Goal: Task Accomplishment & Management: Manage account settings

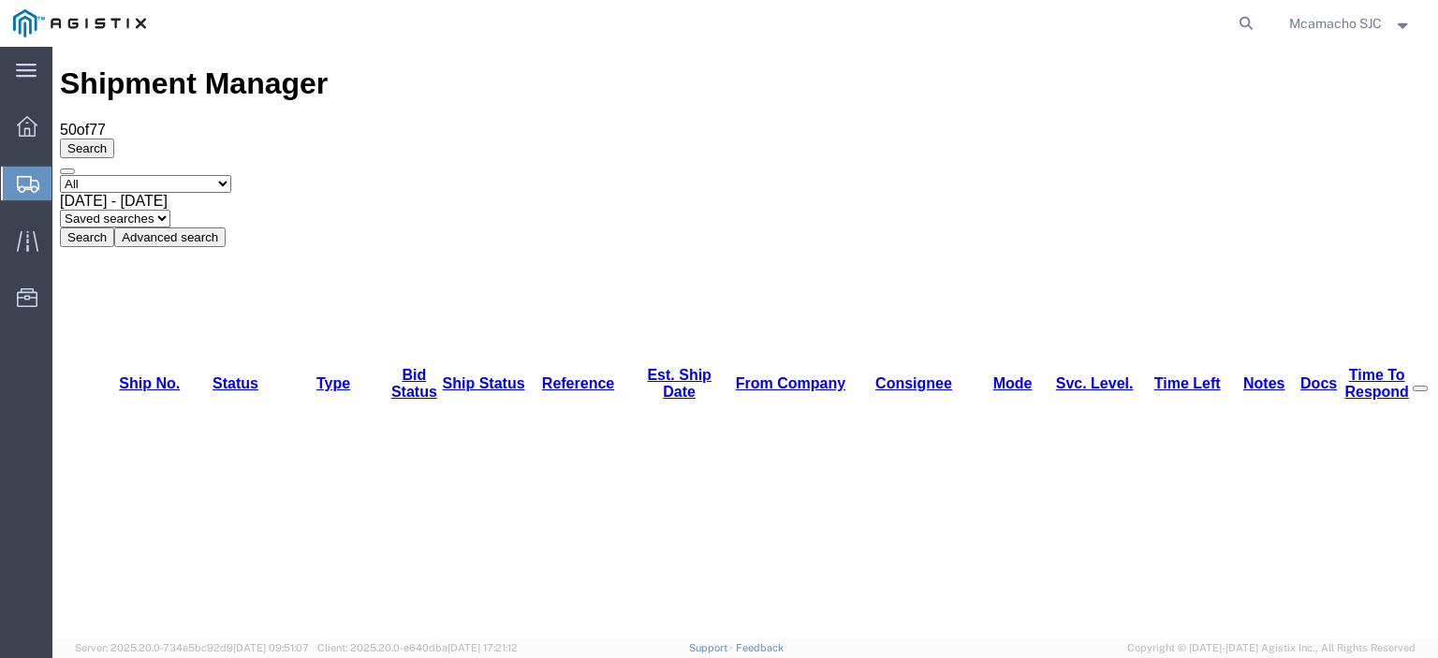
click at [622, 175] on div "Select status Active (AC, O, P) All Approved Awaiting Confirmation (AC) Booked …" at bounding box center [745, 211] width 1371 height 72
click at [22, 179] on icon at bounding box center [28, 184] width 22 height 17
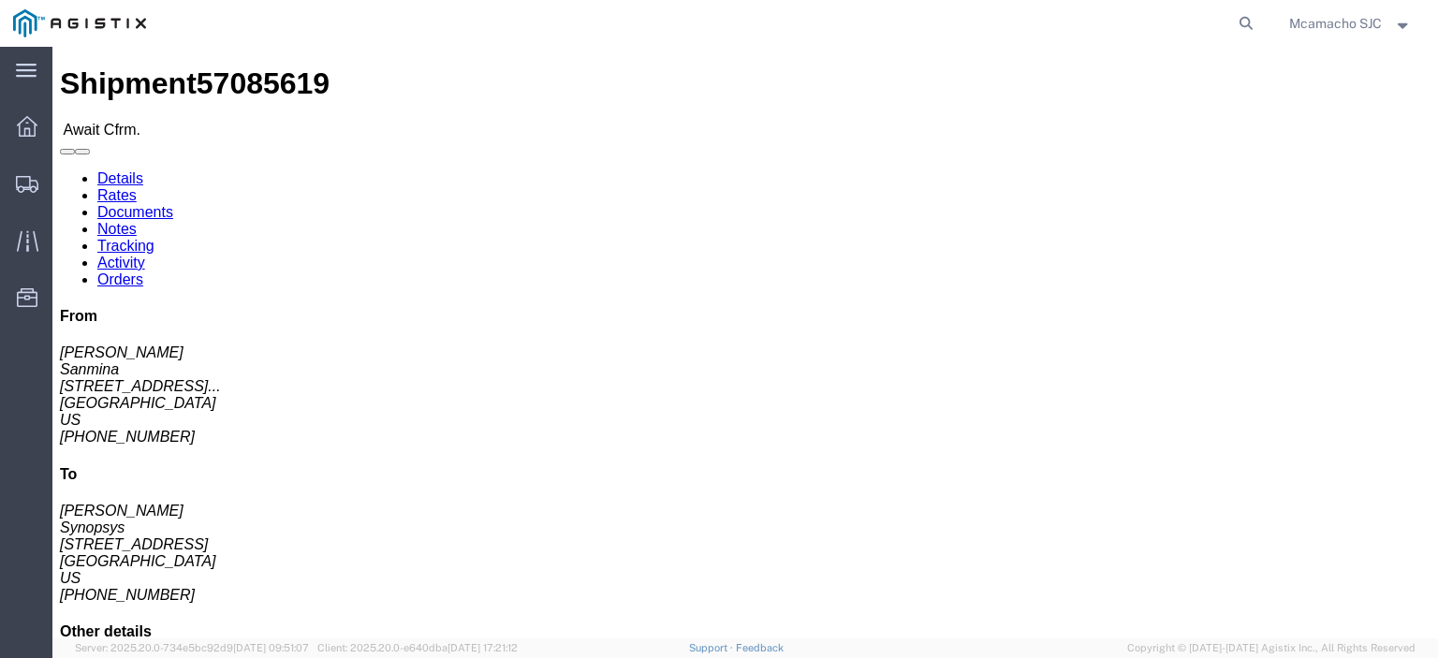
click link "Confirm"
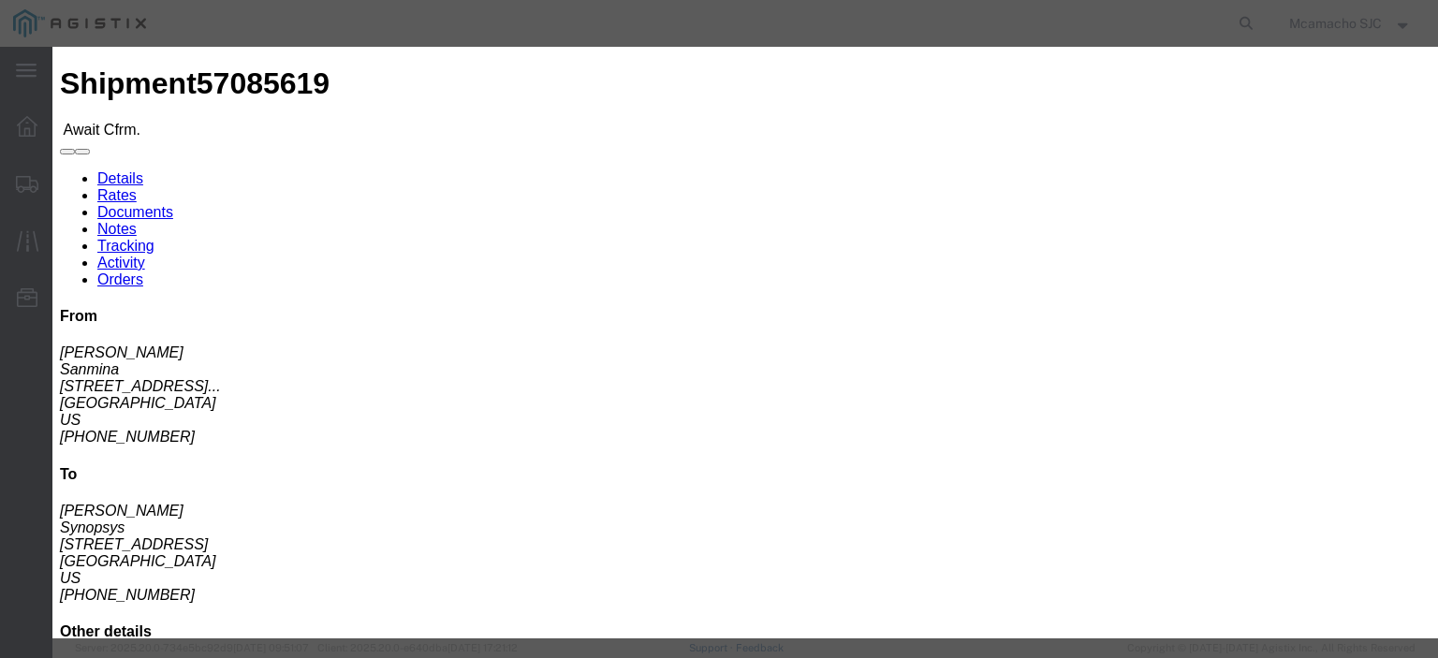
click input "text"
paste input "1001006050"
type input "1001006050"
type input "[PERSON_NAME]"
type input "4084571280"
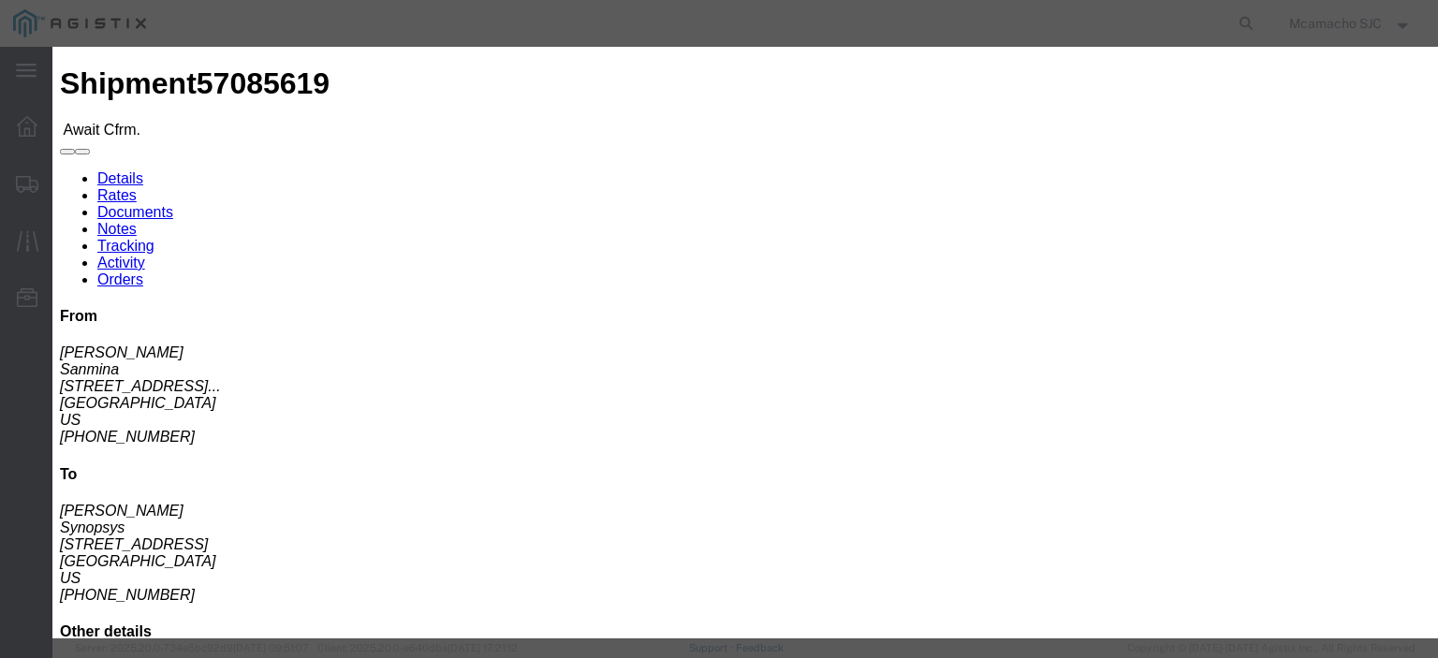
scroll to position [135, 0]
click select "Select Midnight 1 am 2 am 3 am 4 am 5 am 6 am 7 am 8 am 9 am 10 am 11 am 12 Noo…"
select select "1400"
click select "Select Midnight 1 am 2 am 3 am 4 am 5 am 6 am 7 am 8 am 9 am 10 am 11 am 12 Noo…"
click input "[DATE]"
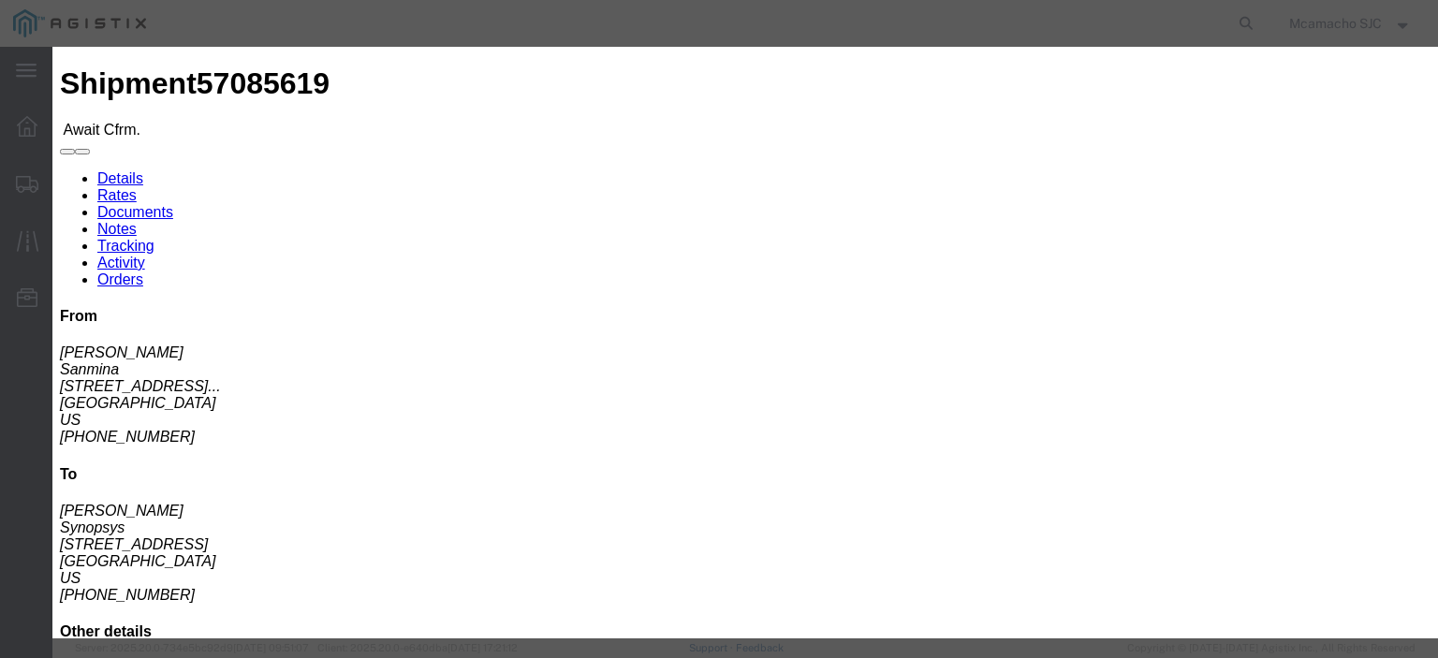
click td "9"
type input "[DATE]"
click select "Select Midnight 1 am 2 am 3 am 4 am 5 am 6 am 7 am 8 am 9 am 10 am 11 am 12 Noo…"
select select "1600"
click select "Select Midnight 1 am 2 am 3 am 4 am 5 am 6 am 7 am 8 am 9 am 10 am 11 am 12 Noo…"
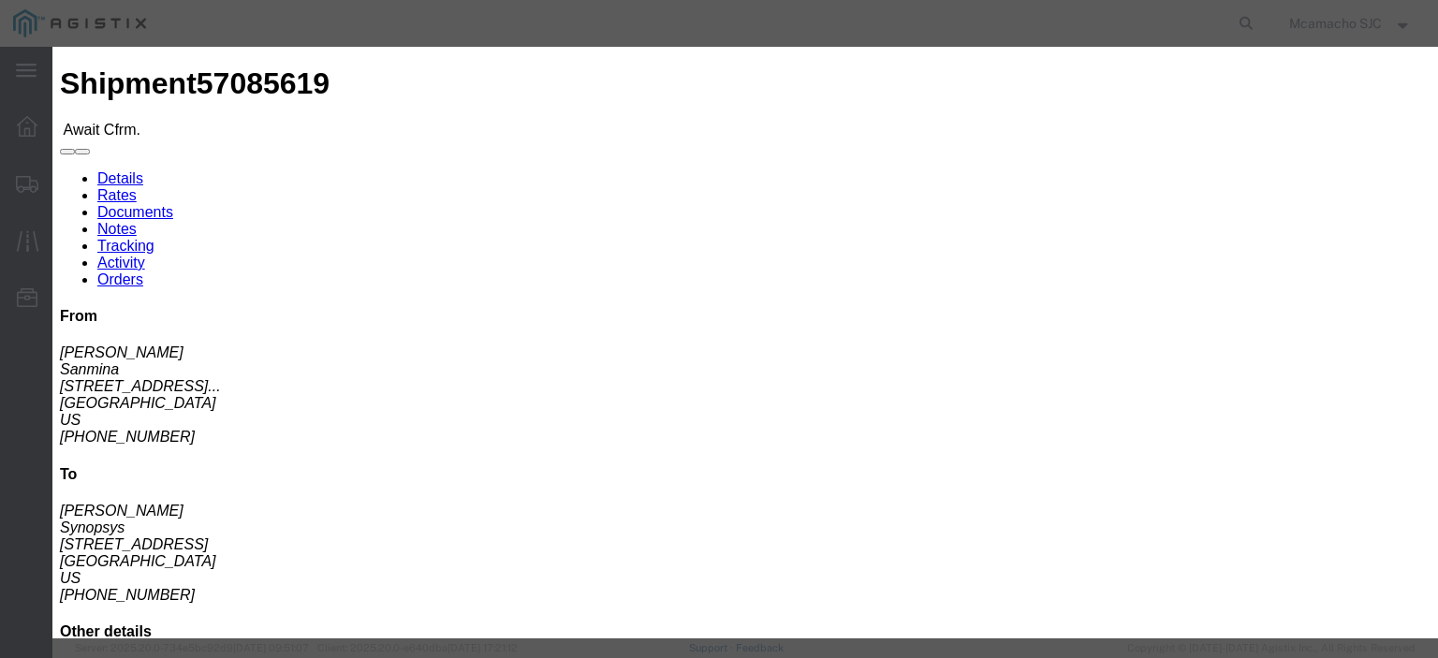
click button "Submit"
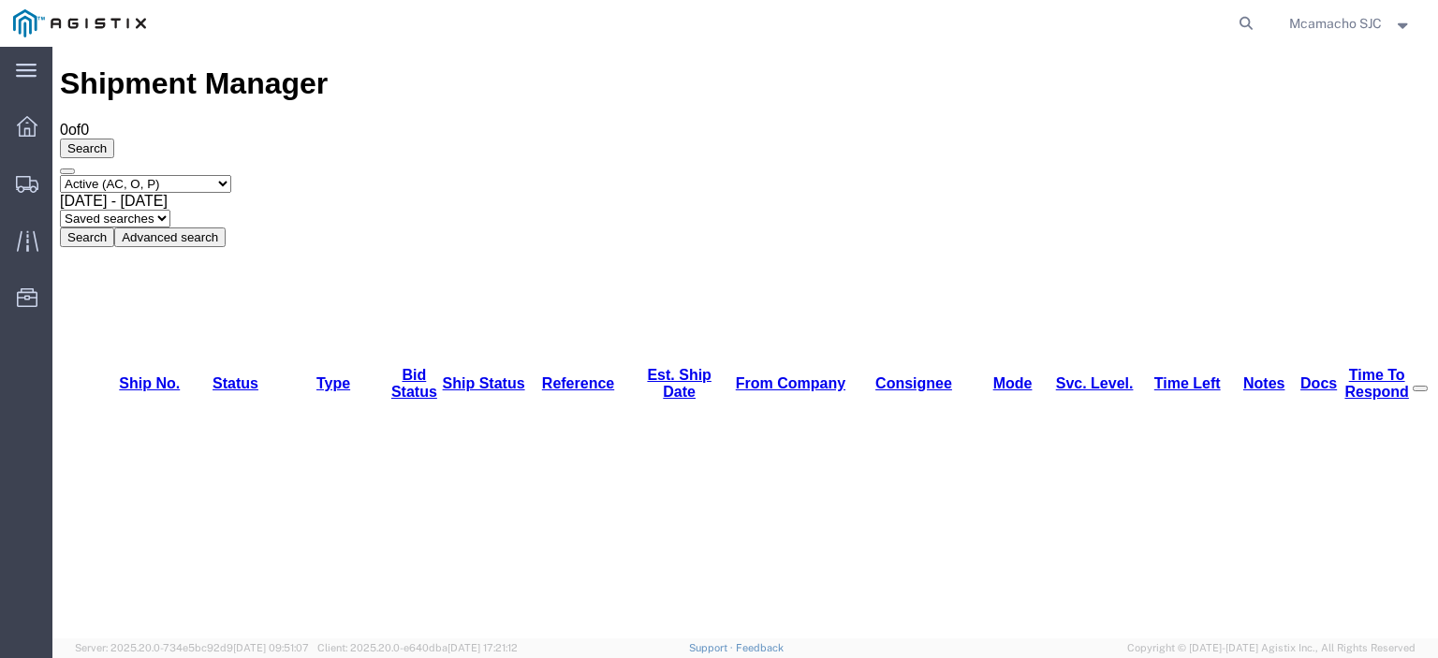
click at [195, 175] on select "Select status Active (AC, O, P) All Approved Awaiting Confirmation (AC) Booked …" at bounding box center [145, 184] width 171 height 18
select select "BOOK"
click at [60, 175] on select "Select status Active (AC, O, P) All Approved Awaiting Confirmation (AC) Booked …" at bounding box center [145, 184] width 171 height 18
click at [114, 228] on button "Search" at bounding box center [87, 238] width 54 height 20
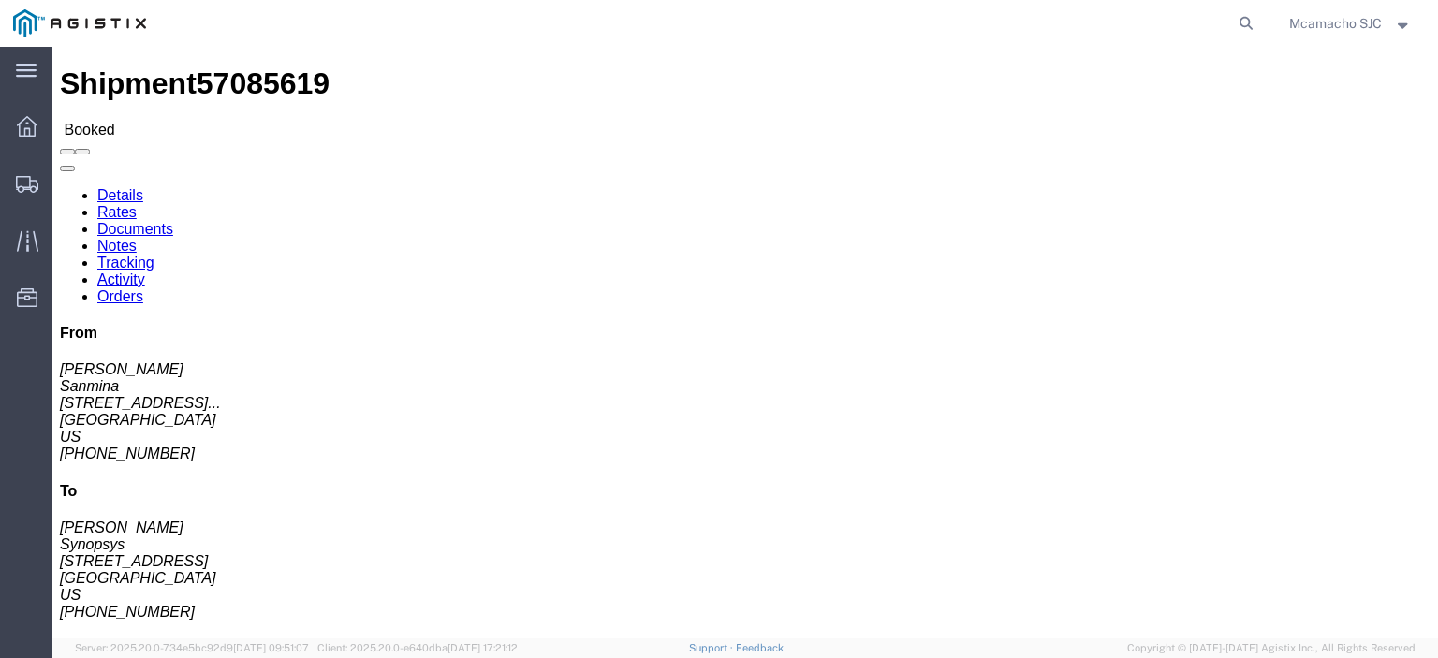
click link "Documents"
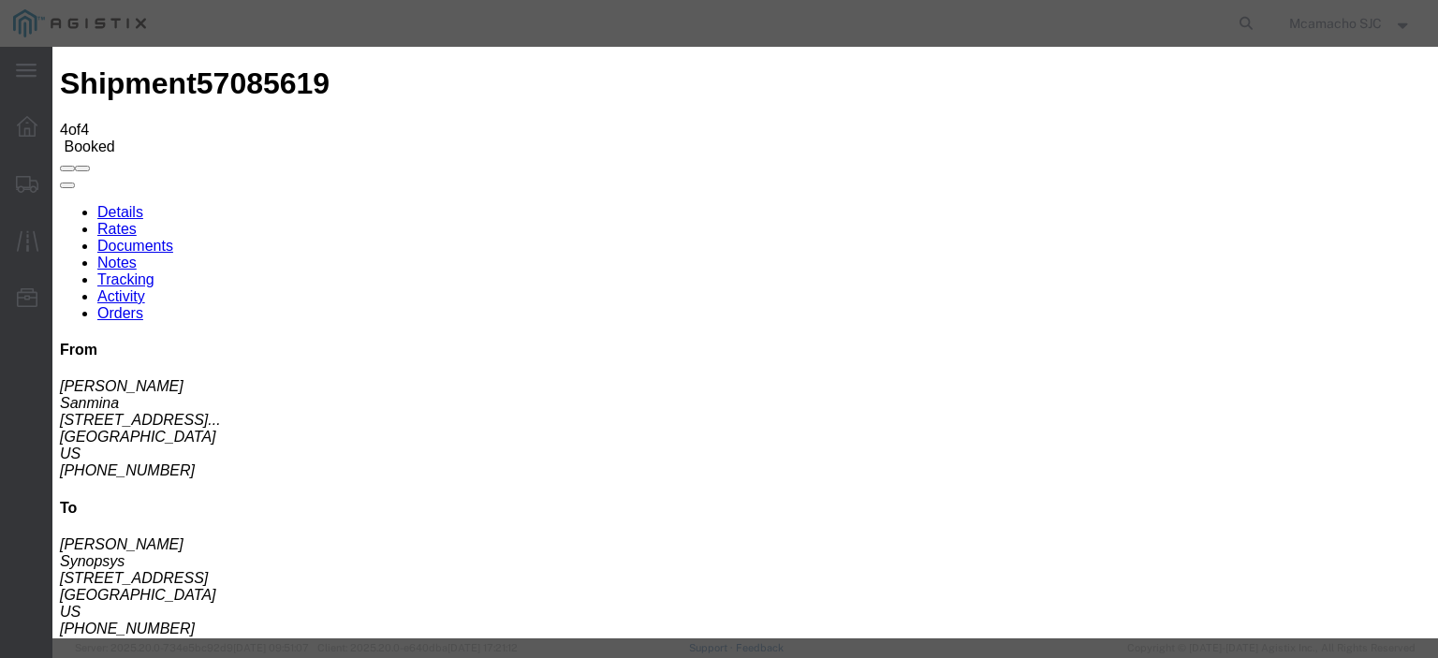
type input "C:\fakepath\1001006050.pdf"
type input "AIRGROUP"
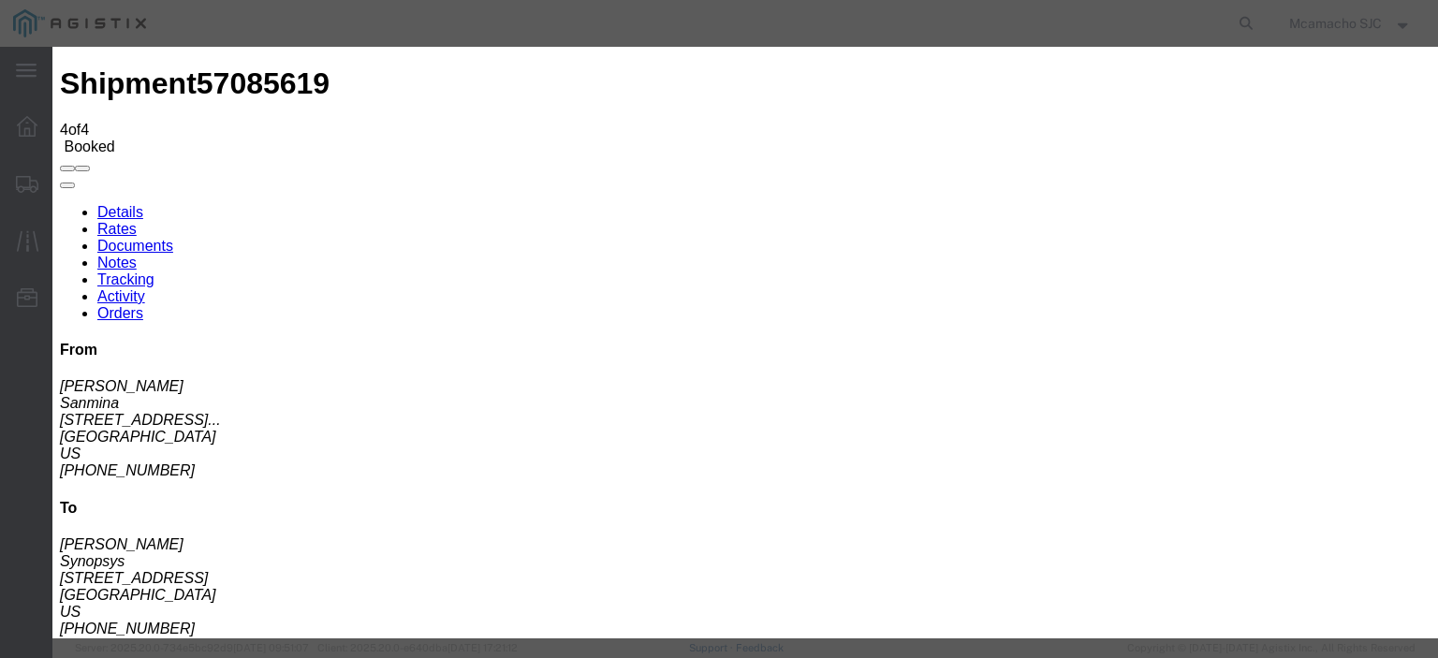
type input "HAWB"
drag, startPoint x: 1122, startPoint y: 194, endPoint x: 1139, endPoint y: 201, distance: 18.4
select select "BILL_OF_LADING"
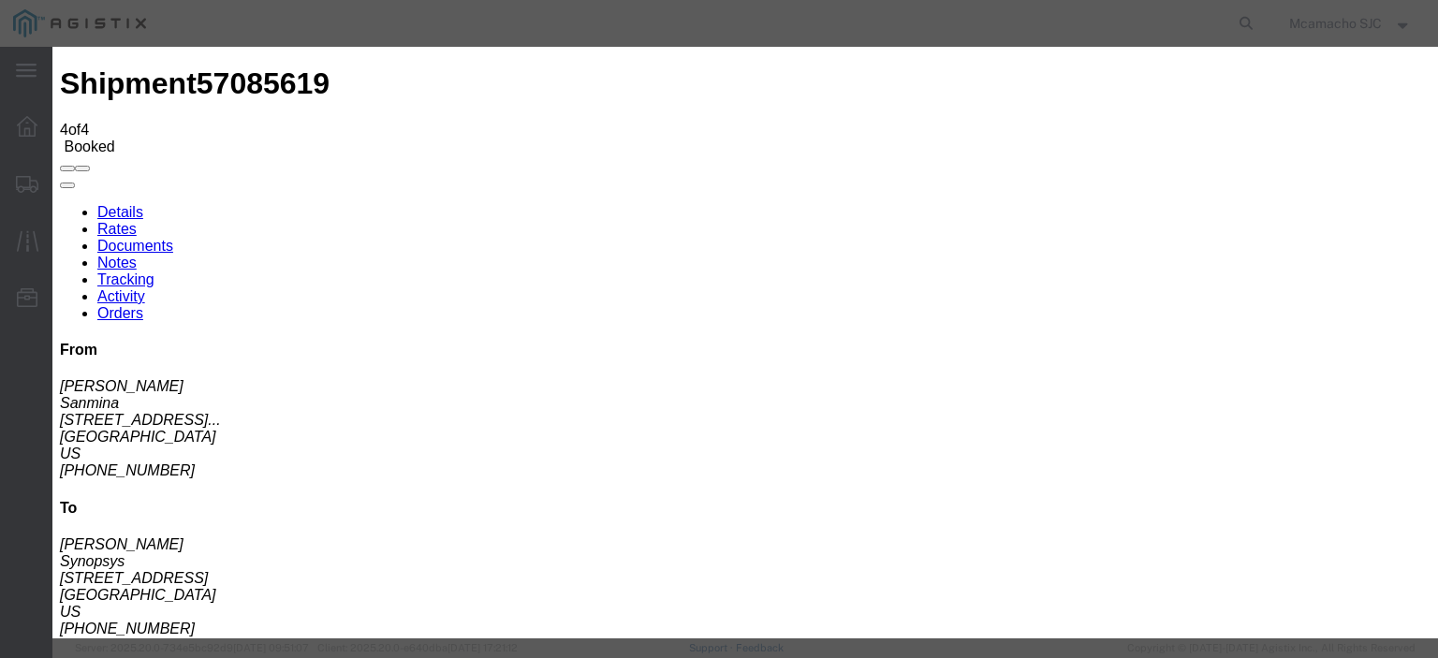
select select
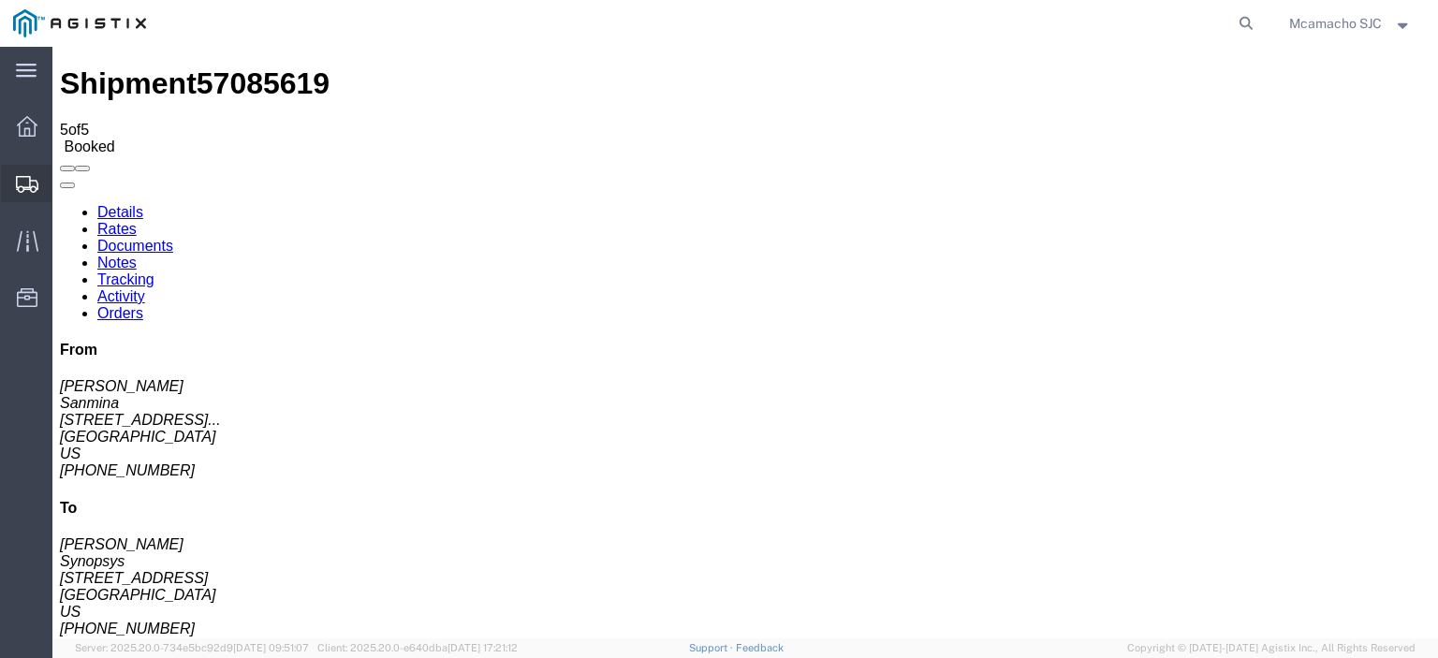
click at [40, 170] on div at bounding box center [27, 183] width 52 height 37
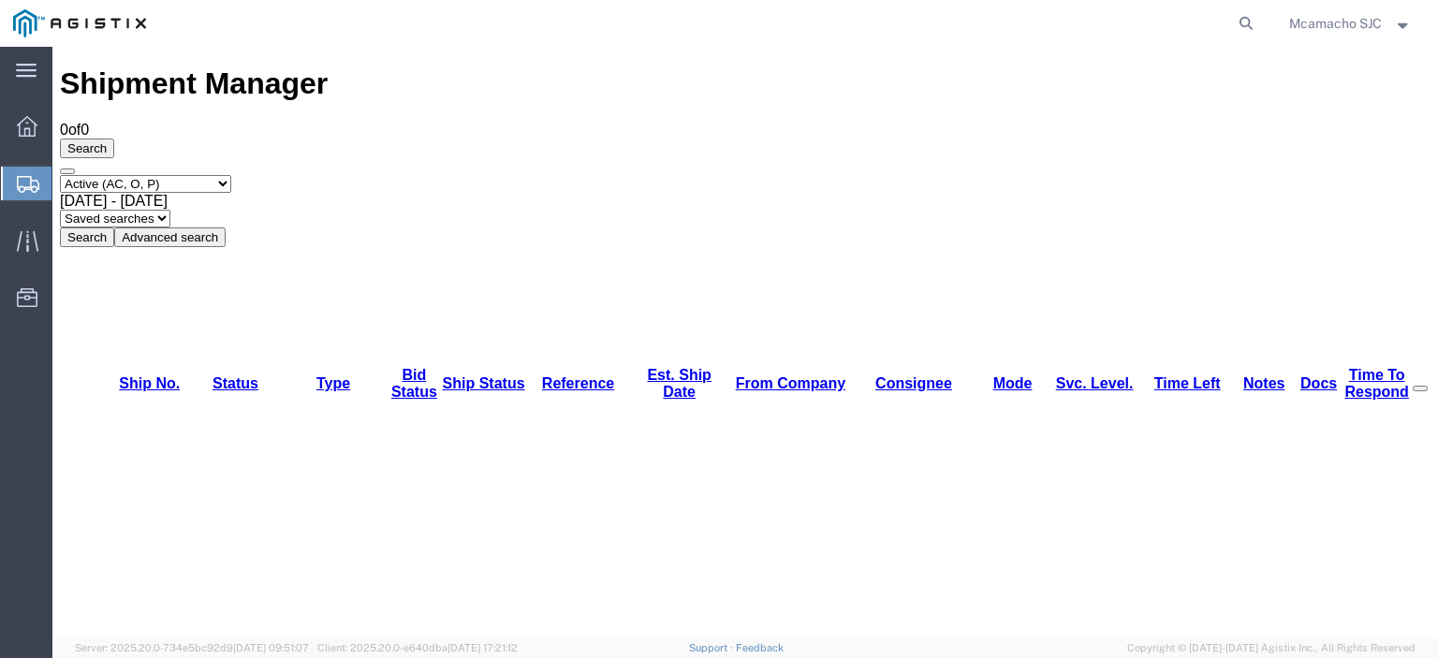
click at [134, 175] on select "Select status Active (AC, O, P) All Approved Awaiting Confirmation (AC) Booked …" at bounding box center [145, 184] width 171 height 18
select select "ALL"
click at [60, 175] on select "Select status Active (AC, O, P) All Approved Awaiting Confirmation (AC) Booked …" at bounding box center [145, 184] width 171 height 18
click at [114, 228] on button "Search" at bounding box center [87, 238] width 54 height 20
